Goal: Obtain resource: Obtain resource

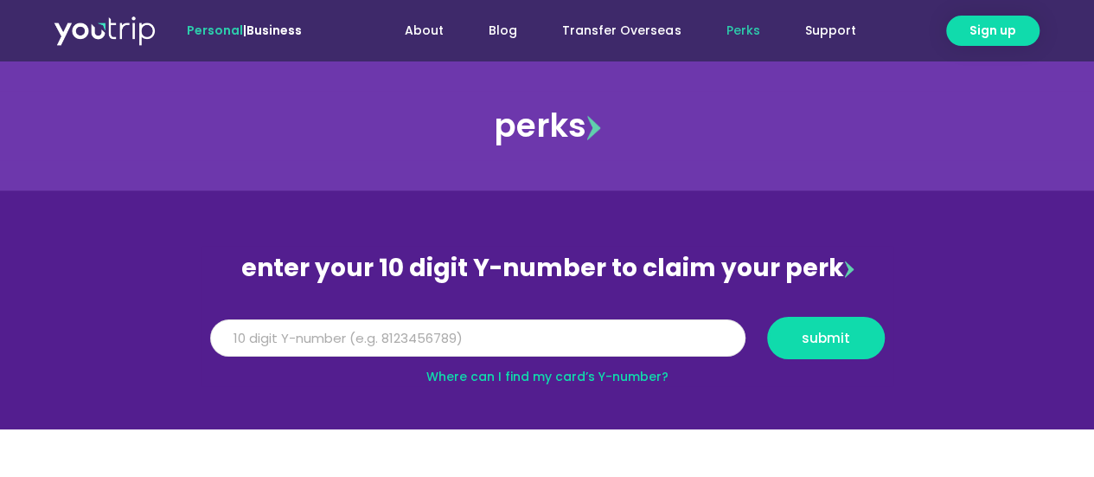
click at [451, 349] on input "Y Number" at bounding box center [477, 338] width 535 height 38
type input "81330"
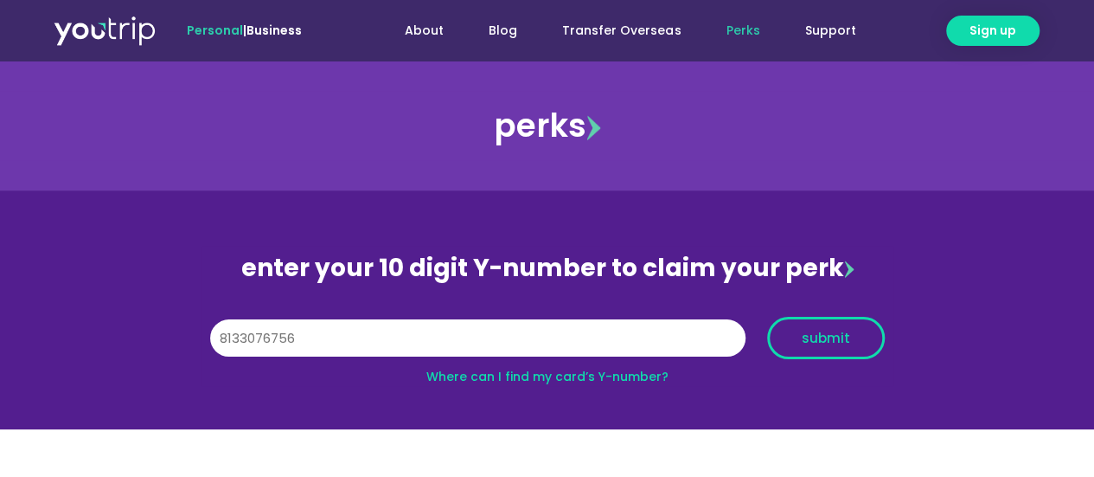
type input "8133076756"
click at [810, 331] on span "submit" at bounding box center [826, 337] width 48 height 13
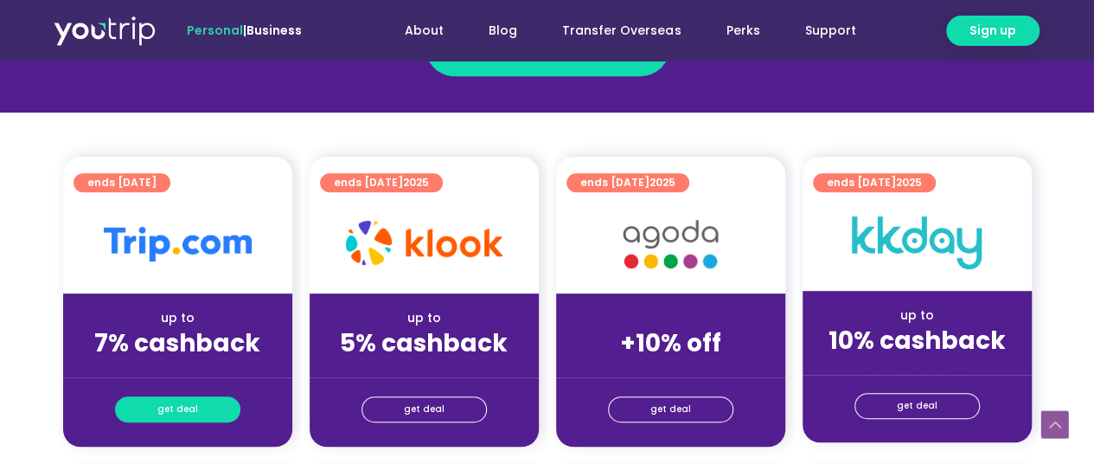
scroll to position [346, 0]
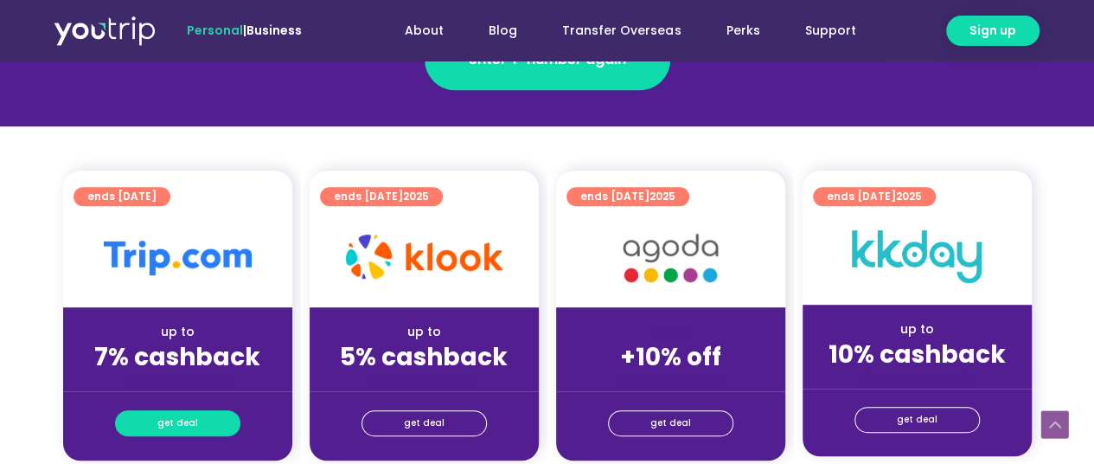
click at [185, 418] on span "get deal" at bounding box center [177, 423] width 41 height 24
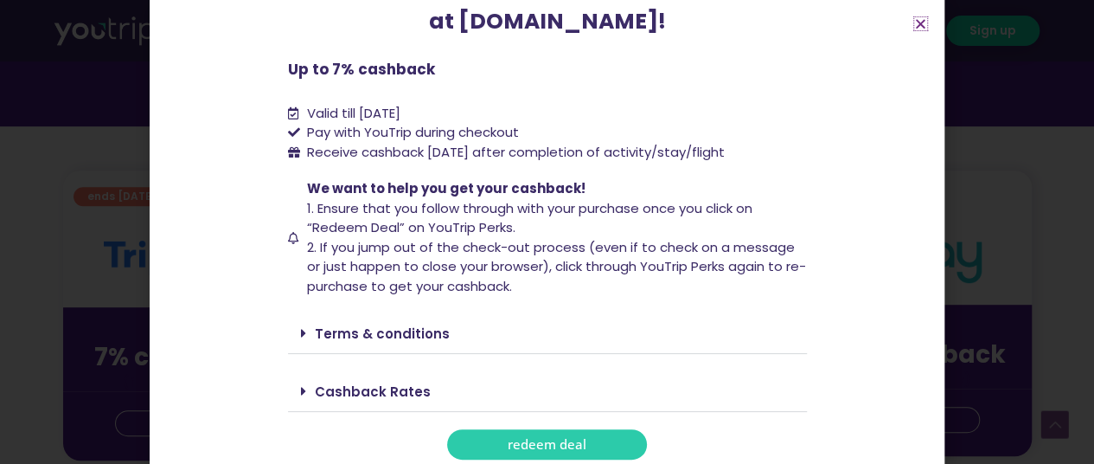
scroll to position [195, 0]
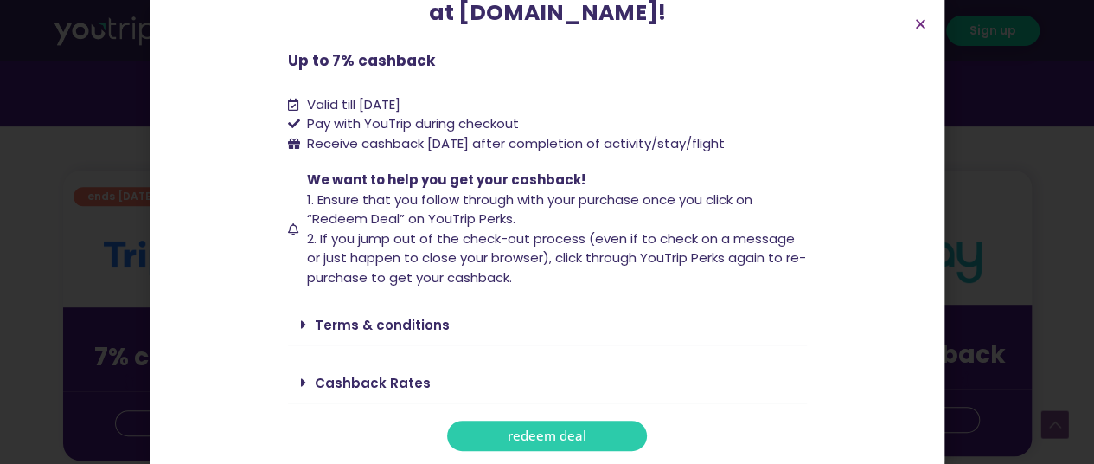
click at [554, 436] on span "redeem deal" at bounding box center [547, 435] width 79 height 13
